Goal: Task Accomplishment & Management: Use online tool/utility

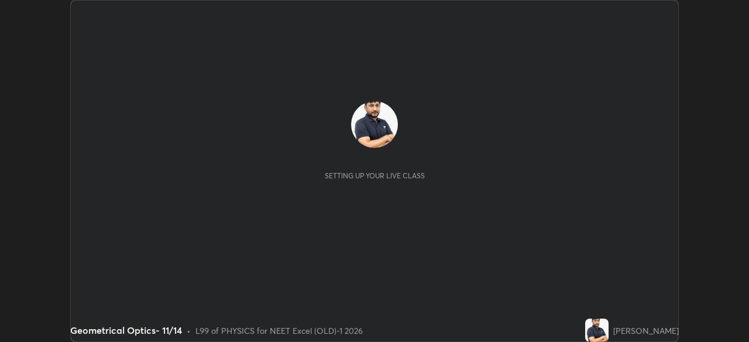
scroll to position [342, 749]
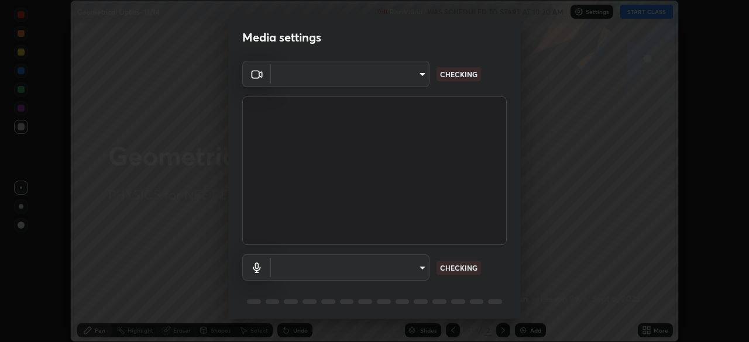
type input "0e50365916b658242f783ed4648cb329f585d10cba28352488c27cd343db3185"
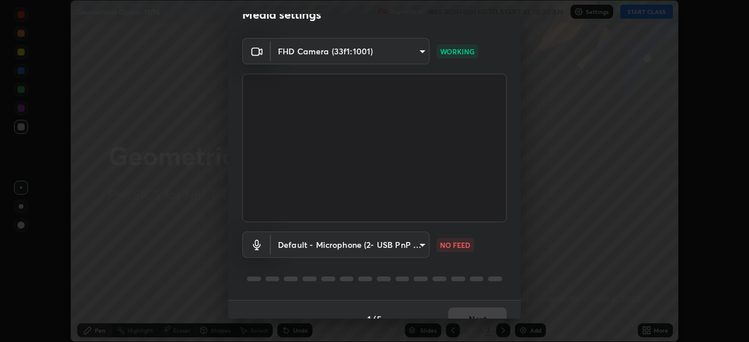
scroll to position [42, 0]
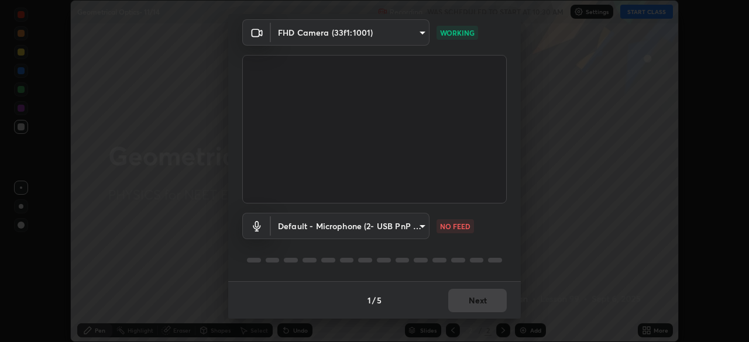
click at [420, 228] on body "Erase all Geometrical Optics- 11/14 Recording WAS SCHEDULED TO START AT 10:30 A…" at bounding box center [374, 171] width 749 height 342
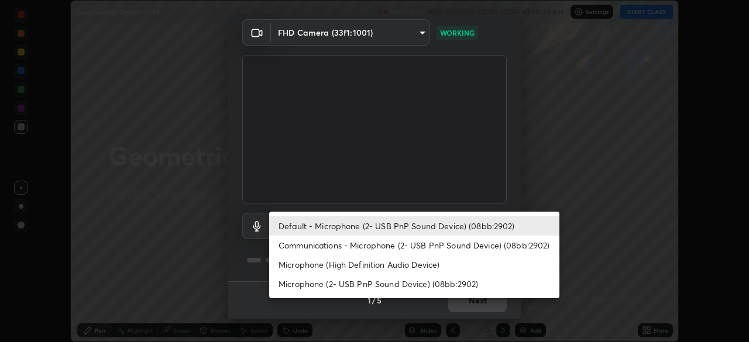
click at [376, 245] on li "Communications - Microphone (2- USB PnP Sound Device) (08bb:2902)" at bounding box center [414, 245] width 290 height 19
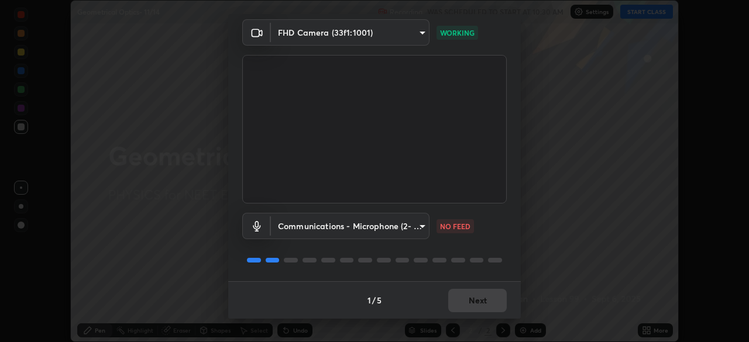
click at [421, 225] on body "Erase all Geometrical Optics- 11/14 Recording WAS SCHEDULED TO START AT 10:30 A…" at bounding box center [374, 171] width 749 height 342
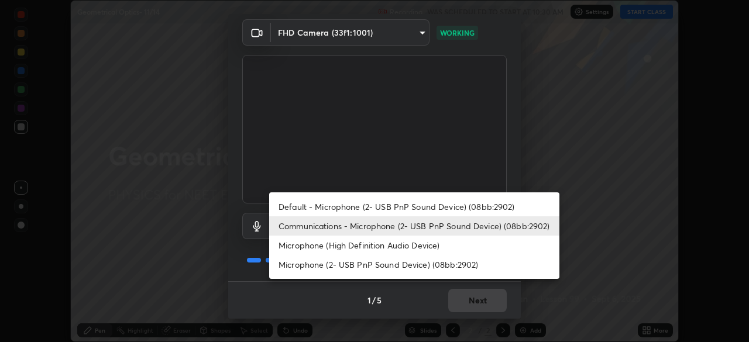
click at [388, 204] on li "Default - Microphone (2- USB PnP Sound Device) (08bb:2902)" at bounding box center [414, 206] width 290 height 19
type input "default"
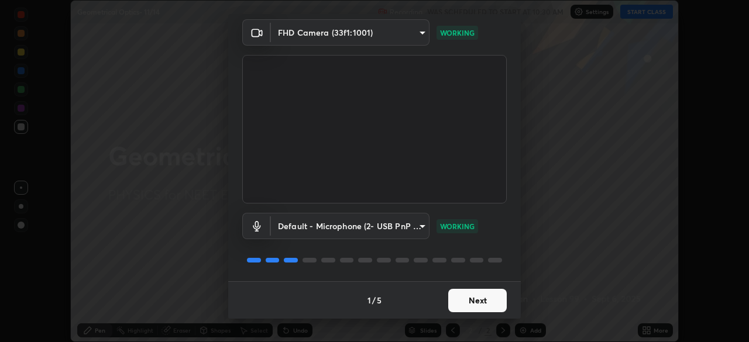
click at [477, 300] on button "Next" at bounding box center [477, 300] width 59 height 23
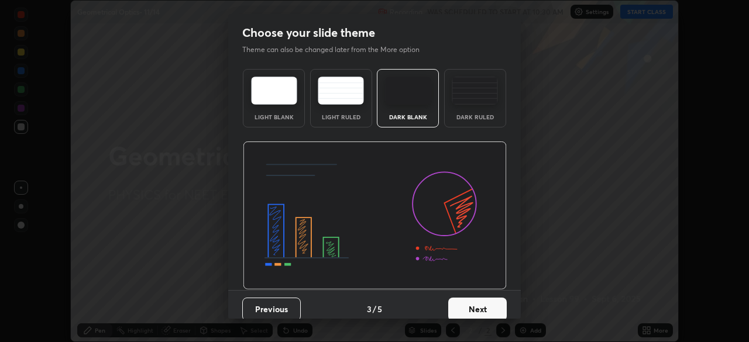
click at [480, 306] on button "Next" at bounding box center [477, 309] width 59 height 23
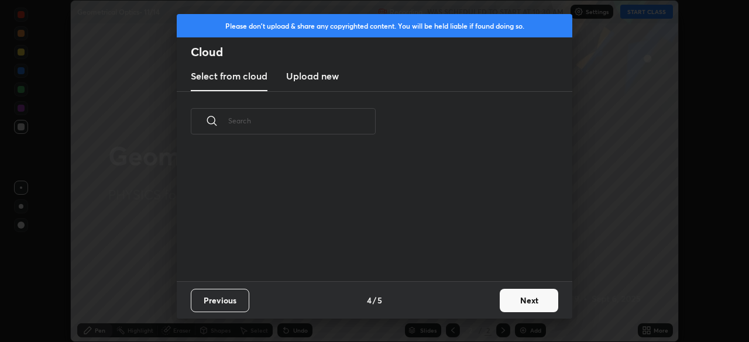
scroll to position [130, 376]
click at [529, 305] on button "Next" at bounding box center [529, 300] width 59 height 23
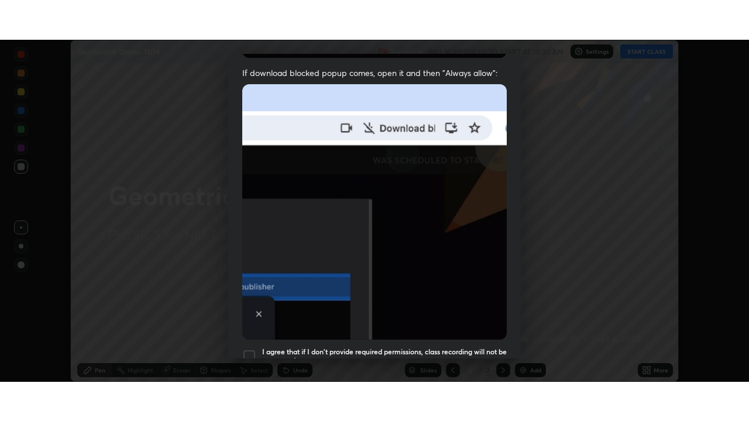
scroll to position [280, 0]
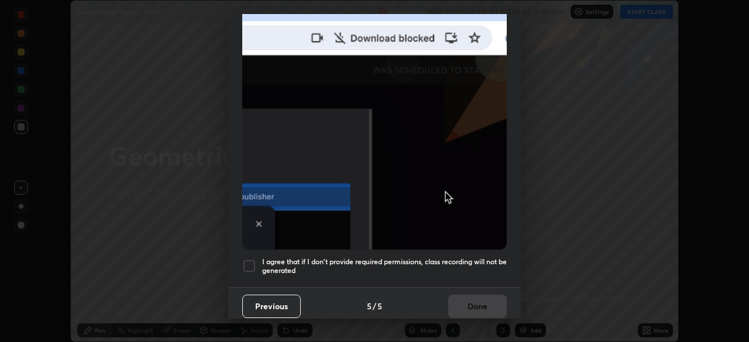
click at [247, 259] on div at bounding box center [249, 266] width 14 height 14
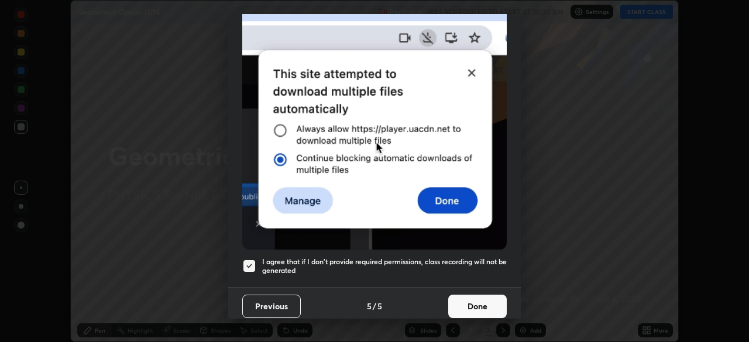
click at [478, 299] on button "Done" at bounding box center [477, 306] width 59 height 23
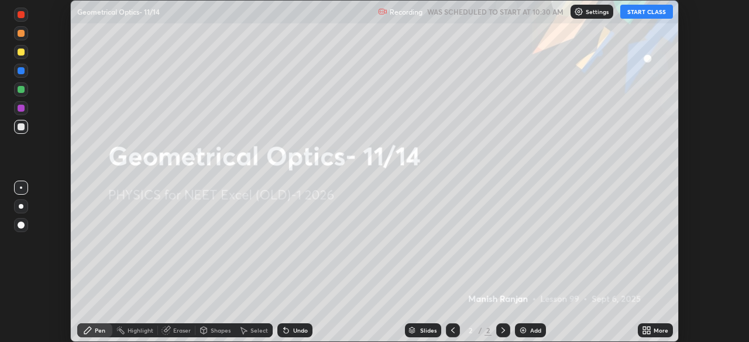
click at [653, 331] on div "More" at bounding box center [655, 331] width 35 height 14
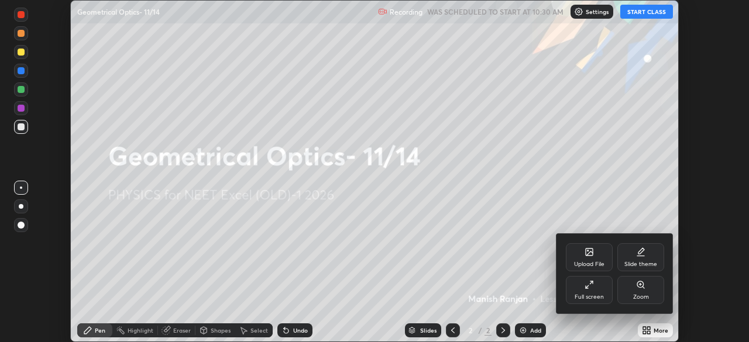
click at [592, 288] on icon at bounding box center [589, 284] width 9 height 9
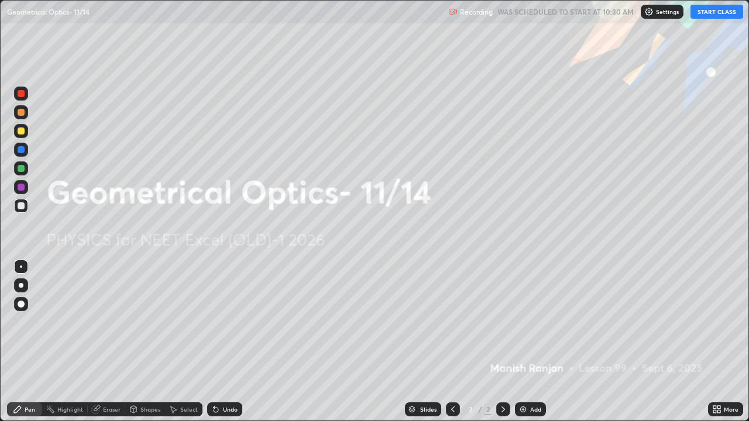
scroll to position [421, 749]
click at [722, 16] on button "START CLASS" at bounding box center [717, 12] width 53 height 14
click at [523, 342] on img at bounding box center [523, 409] width 9 height 9
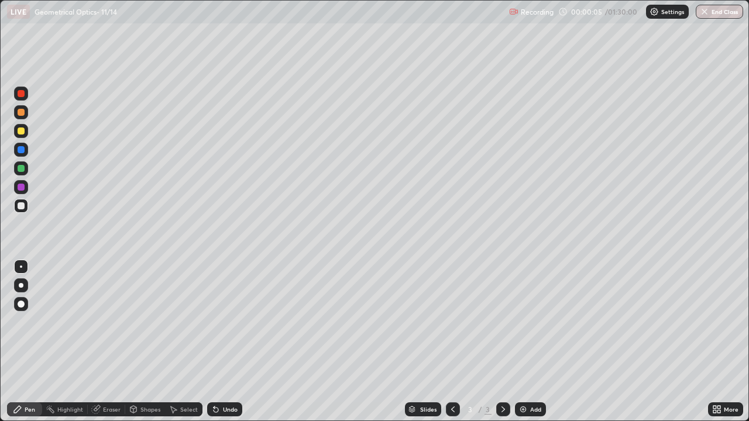
click at [22, 207] on div at bounding box center [21, 206] width 7 height 7
click at [23, 133] on div at bounding box center [21, 131] width 7 height 7
click at [21, 170] on div at bounding box center [21, 168] width 7 height 7
click at [23, 208] on div at bounding box center [21, 206] width 7 height 7
click at [661, 14] on p "Settings" at bounding box center [672, 12] width 23 height 6
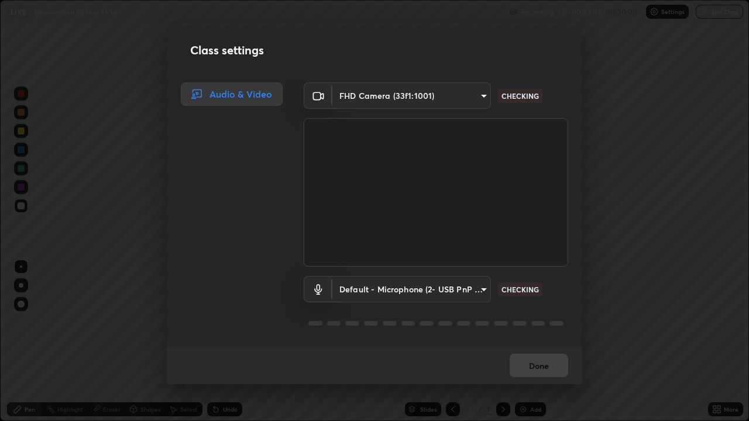
scroll to position [1, 0]
click at [458, 292] on body "Erase all LIVE Geometrical Optics- 11/14 Recording 00:02:06 / 01:30:00 Settings…" at bounding box center [374, 210] width 749 height 421
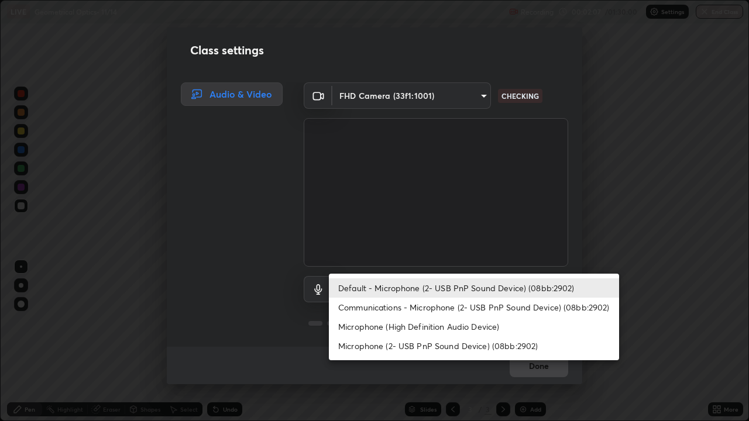
click at [441, 292] on li "Default - Microphone (2- USB PnP Sound Device) (08bb:2902)" at bounding box center [474, 288] width 290 height 19
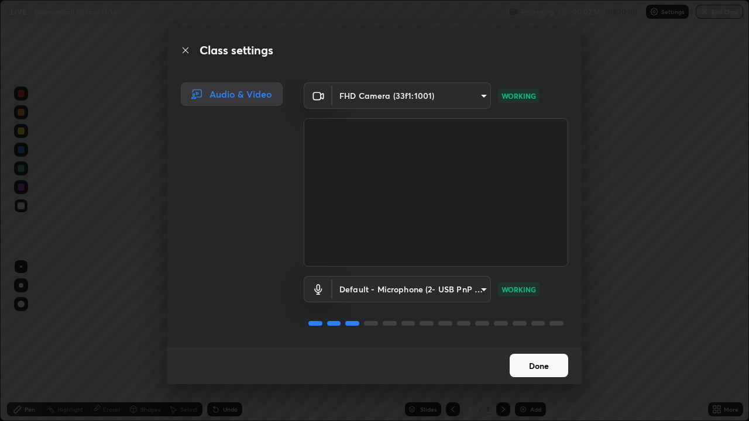
click at [544, 342] on button "Done" at bounding box center [539, 365] width 59 height 23
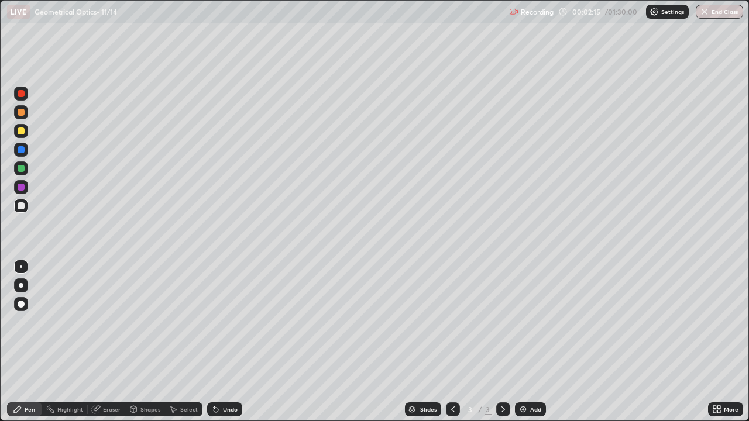
click at [452, 342] on icon at bounding box center [452, 409] width 9 height 9
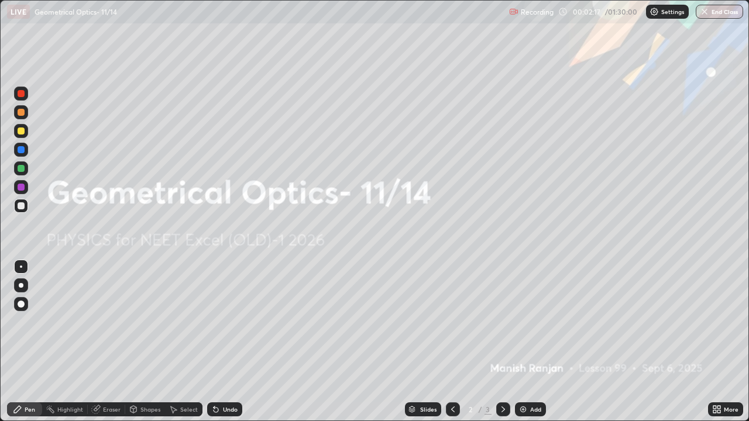
click at [503, 342] on icon at bounding box center [504, 410] width 4 height 6
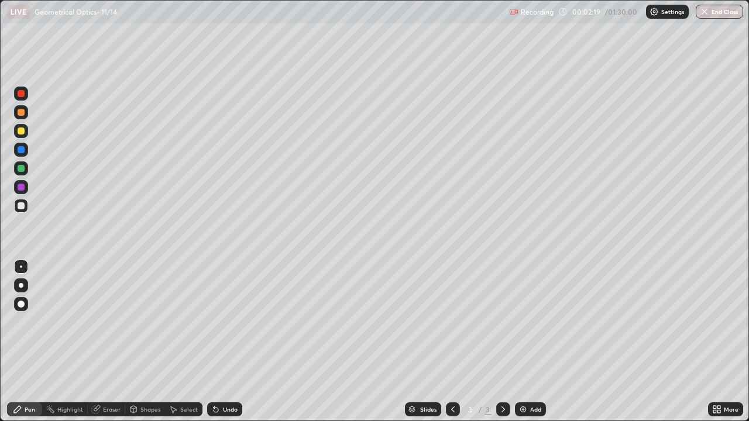
click at [22, 170] on div at bounding box center [21, 168] width 7 height 7
click at [22, 133] on div at bounding box center [21, 131] width 7 height 7
click at [106, 342] on div "Eraser" at bounding box center [112, 410] width 18 height 6
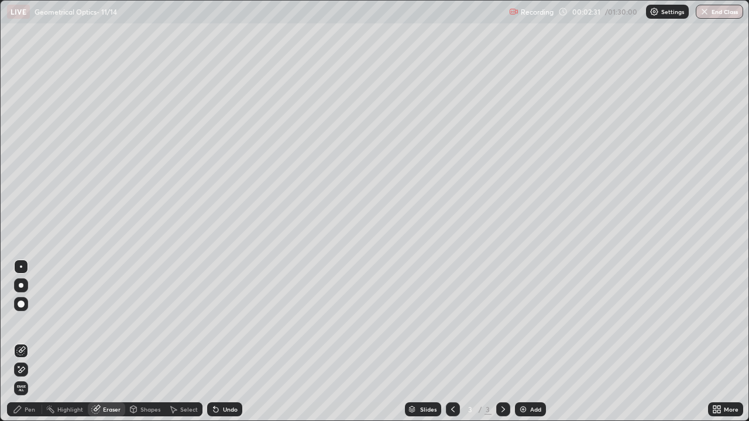
click at [27, 342] on div "Pen" at bounding box center [30, 410] width 11 height 6
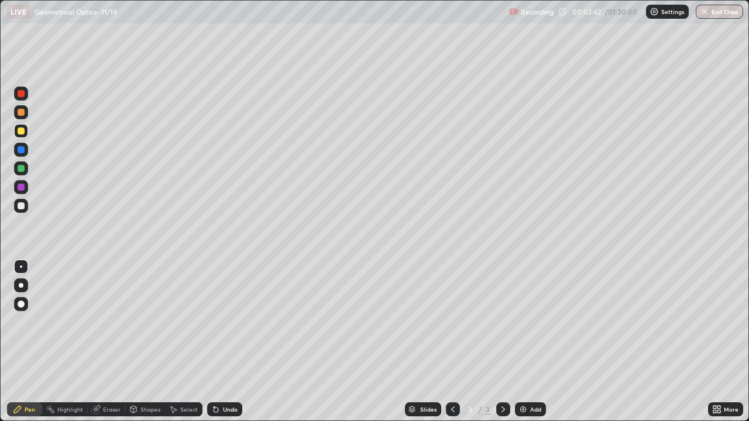
click at [105, 342] on div "Eraser" at bounding box center [112, 410] width 18 height 6
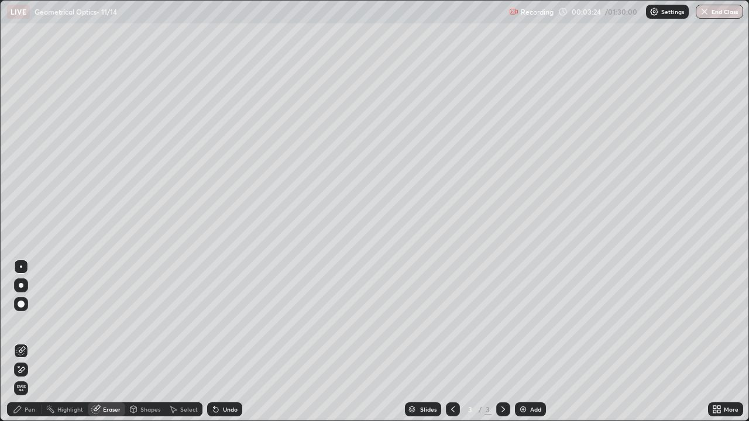
click at [111, 342] on div "Eraser" at bounding box center [112, 410] width 18 height 6
click at [28, 342] on div "Pen" at bounding box center [30, 410] width 11 height 6
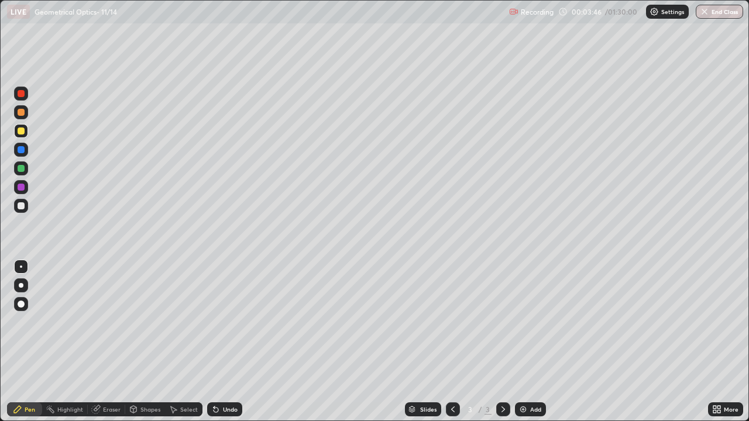
click at [26, 114] on div at bounding box center [21, 112] width 14 height 14
click at [19, 134] on div at bounding box center [21, 131] width 7 height 7
click at [28, 208] on div at bounding box center [21, 206] width 14 height 14
click at [528, 342] on div "Add" at bounding box center [530, 410] width 31 height 14
click at [22, 131] on div at bounding box center [21, 131] width 7 height 7
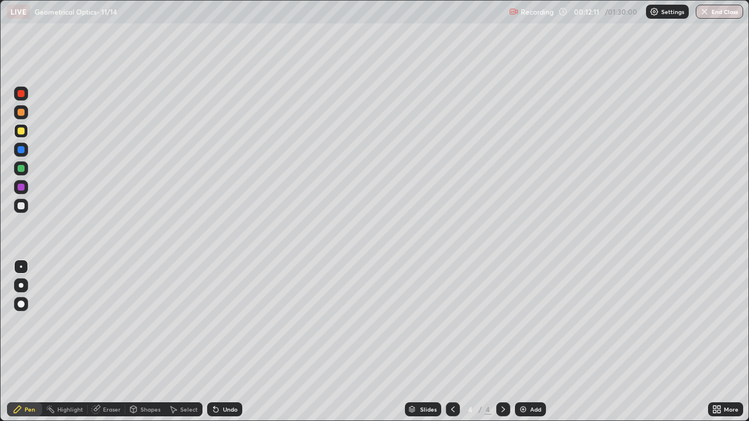
click at [24, 207] on div at bounding box center [21, 206] width 7 height 7
click at [534, 342] on div "Add" at bounding box center [535, 410] width 11 height 6
click at [458, 342] on div at bounding box center [453, 410] width 14 height 14
click at [528, 342] on div "Add" at bounding box center [530, 410] width 31 height 14
click at [111, 342] on div "Eraser" at bounding box center [112, 410] width 18 height 6
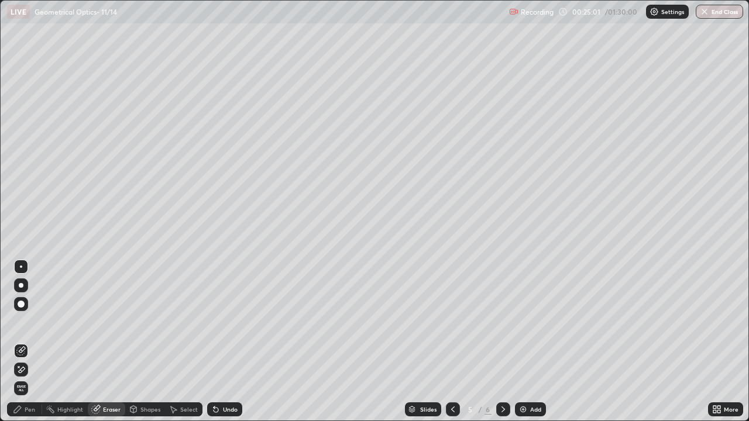
click at [32, 342] on div "Pen" at bounding box center [30, 410] width 11 height 6
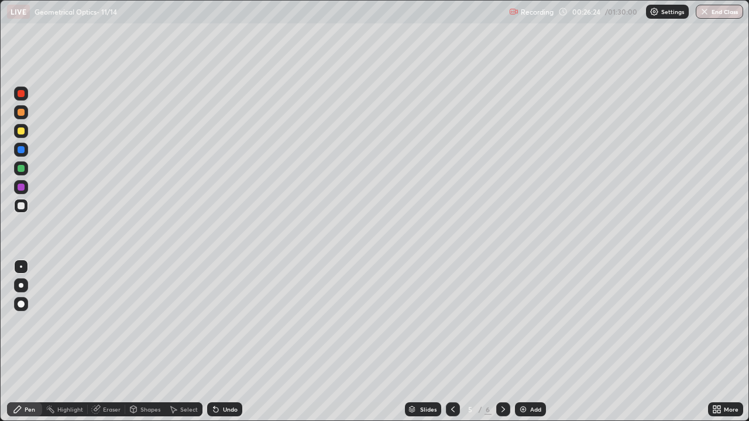
click at [530, 342] on div "Add" at bounding box center [535, 410] width 11 height 6
click at [22, 133] on div at bounding box center [21, 131] width 7 height 7
click at [22, 207] on div at bounding box center [21, 206] width 7 height 7
click at [105, 342] on div "Eraser" at bounding box center [112, 410] width 18 height 6
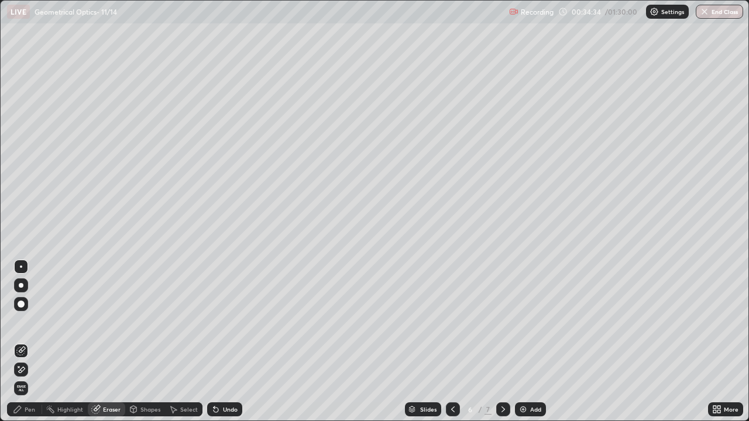
click at [20, 342] on icon at bounding box center [17, 409] width 9 height 9
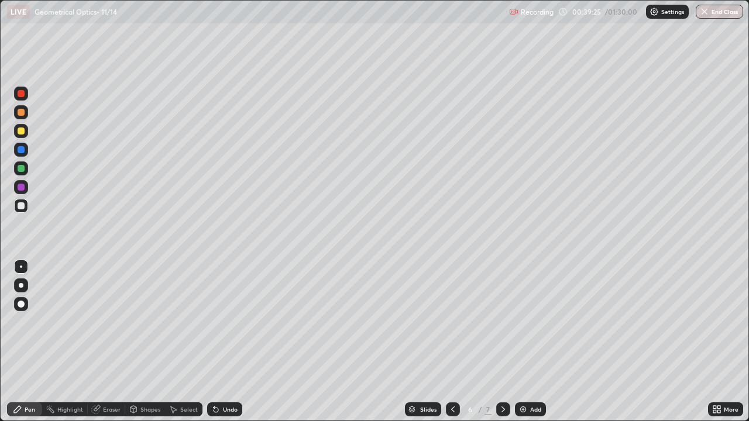
click at [523, 342] on img at bounding box center [523, 409] width 9 height 9
click at [20, 130] on div at bounding box center [21, 131] width 7 height 7
click at [23, 207] on div at bounding box center [21, 206] width 7 height 7
click at [23, 132] on div at bounding box center [21, 131] width 7 height 7
click at [23, 205] on div at bounding box center [21, 206] width 7 height 7
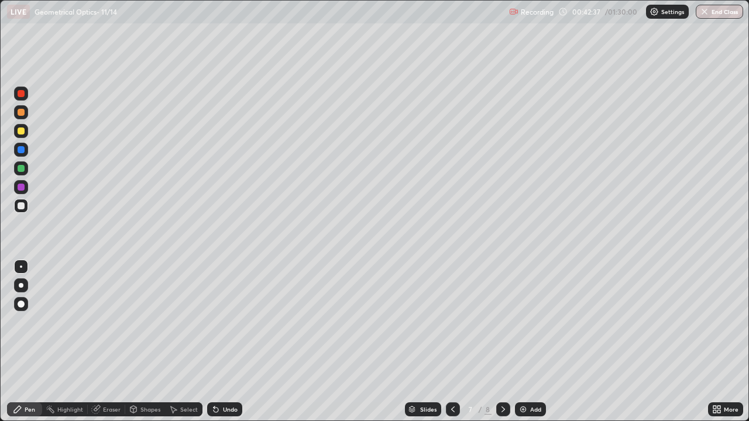
click at [19, 129] on div at bounding box center [21, 131] width 7 height 7
click at [28, 115] on div at bounding box center [21, 112] width 14 height 14
click at [530, 342] on div "Add" at bounding box center [535, 410] width 11 height 6
click at [23, 207] on div at bounding box center [21, 206] width 7 height 7
click at [117, 342] on div "Eraser" at bounding box center [112, 410] width 18 height 6
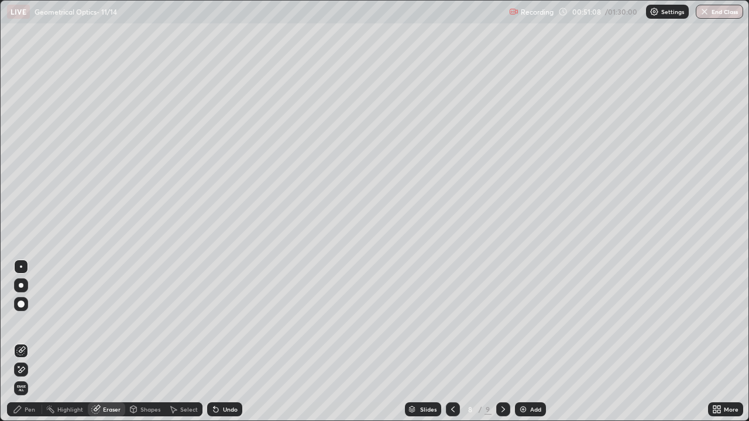
click at [27, 342] on div "Pen" at bounding box center [30, 410] width 11 height 6
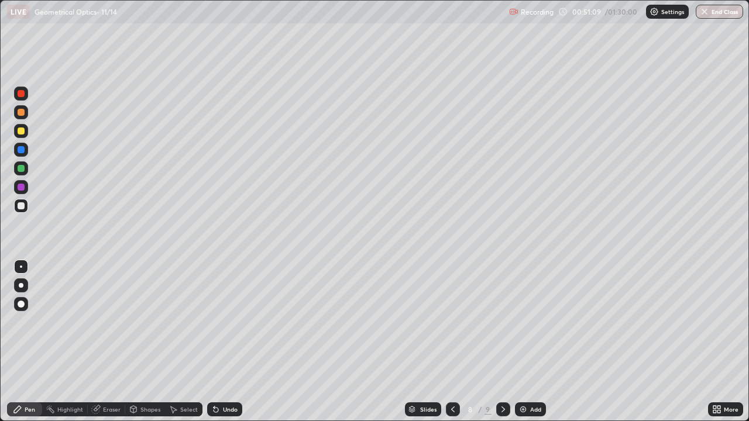
click at [22, 131] on div at bounding box center [21, 131] width 7 height 7
click at [524, 342] on img at bounding box center [523, 409] width 9 height 9
click at [107, 342] on div "Eraser" at bounding box center [112, 410] width 18 height 6
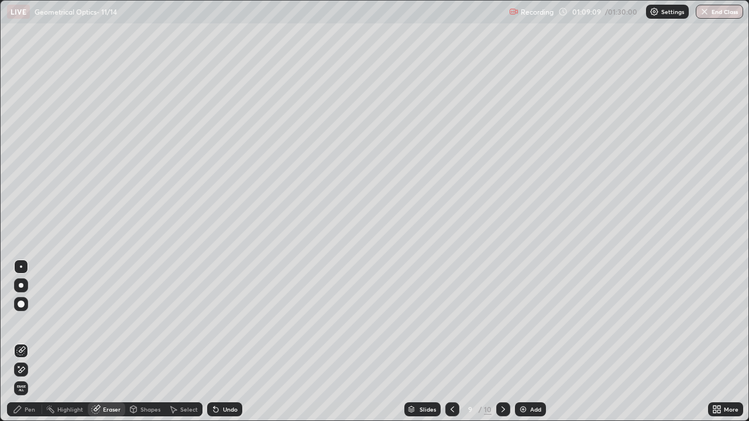
click at [23, 342] on div "Pen" at bounding box center [24, 410] width 35 height 14
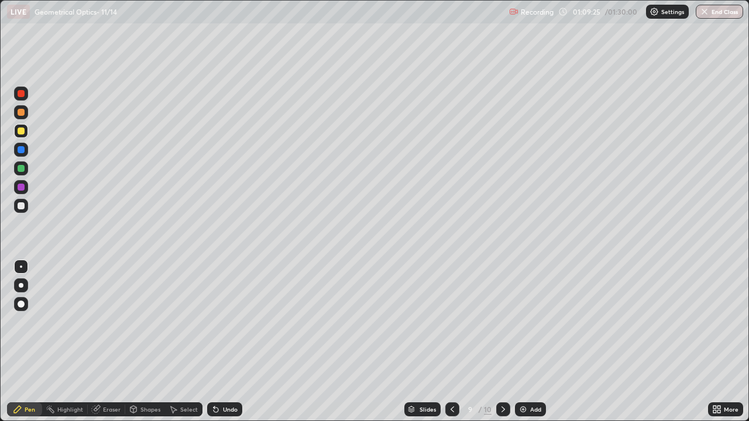
click at [23, 208] on div at bounding box center [21, 206] width 7 height 7
click at [23, 170] on div at bounding box center [21, 168] width 7 height 7
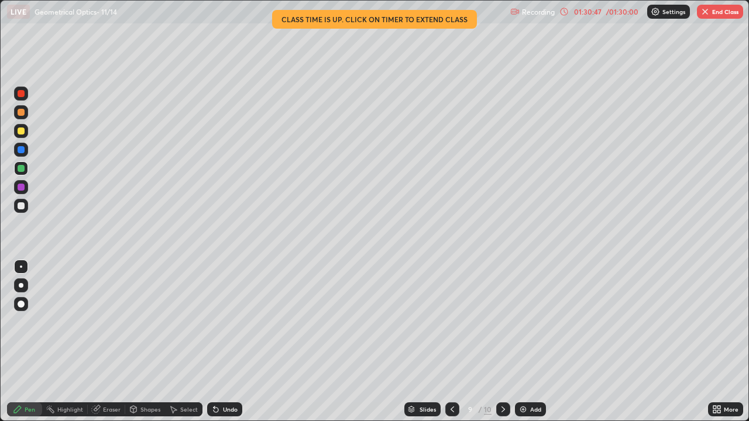
click at [729, 17] on button "End Class" at bounding box center [720, 12] width 46 height 14
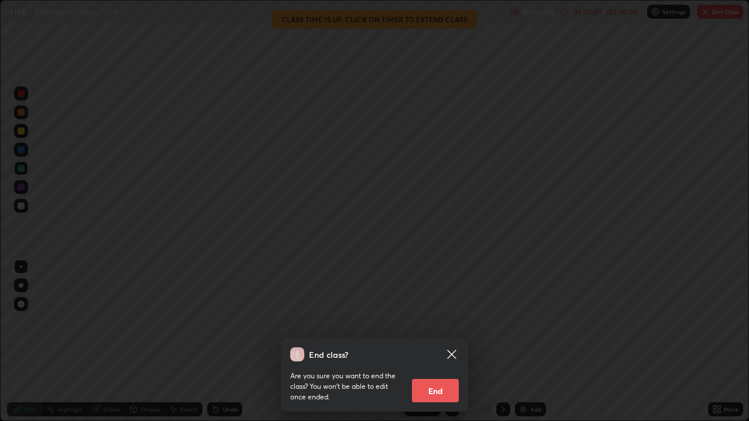
click at [441, 342] on button "End" at bounding box center [435, 390] width 47 height 23
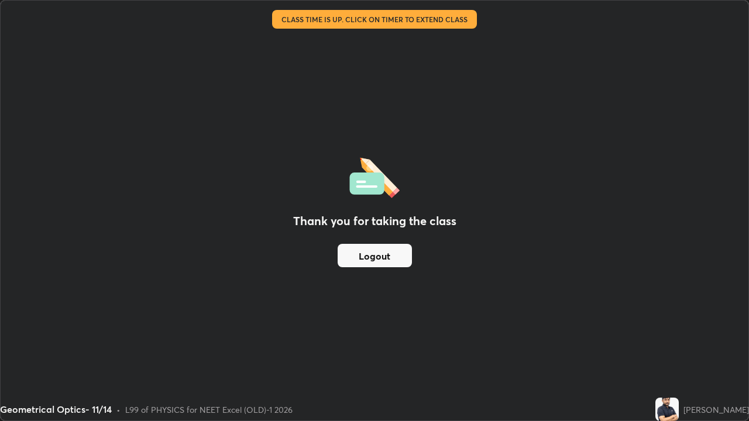
click at [391, 255] on button "Logout" at bounding box center [375, 255] width 74 height 23
